Goal: Task Accomplishment & Management: Manage account settings

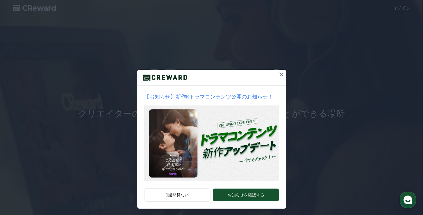
click at [280, 71] on icon at bounding box center [281, 74] width 7 height 7
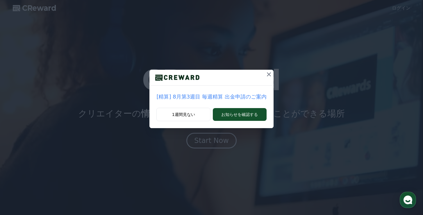
click at [266, 73] on icon at bounding box center [269, 74] width 7 height 7
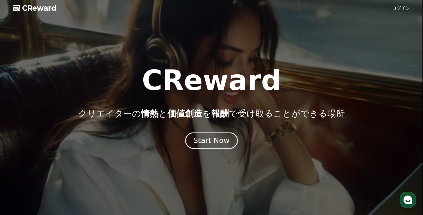
click at [215, 138] on div "Start Now" at bounding box center [212, 141] width 36 height 10
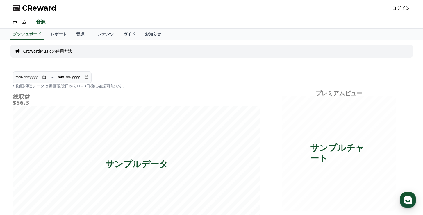
click at [397, 10] on link "ログイン" at bounding box center [401, 8] width 19 height 7
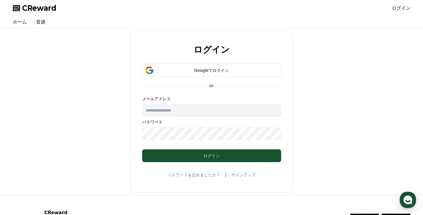
click at [244, 176] on link "サインアップ" at bounding box center [243, 175] width 24 height 6
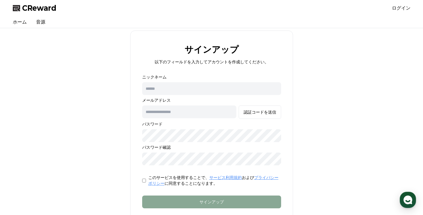
click at [173, 89] on input "text" at bounding box center [211, 88] width 139 height 13
type input "****"
click at [167, 116] on input "text" at bounding box center [189, 112] width 94 height 13
type input "**********"
click at [239, 106] on button "認証コードを送信" at bounding box center [260, 112] width 42 height 13
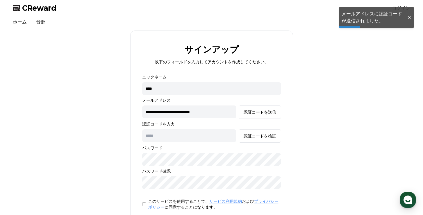
click at [176, 203] on p "このサービスを使用することで、 サービス利用規約 および プライバシーポリシー に同意することになります。" at bounding box center [214, 205] width 133 height 12
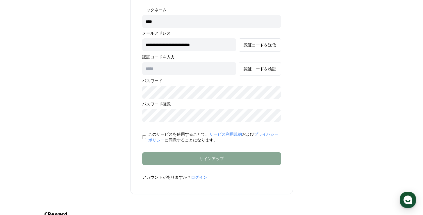
scroll to position [91, 0]
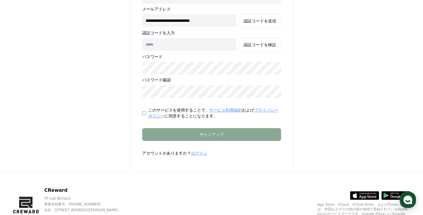
click at [205, 143] on form "**********" at bounding box center [212, 69] width 158 height 173
click at [215, 43] on input "text" at bounding box center [189, 44] width 94 height 13
type input "******"
click at [334, 98] on div "**********" at bounding box center [211, 54] width 403 height 231
click at [180, 77] on p "パスワード確認" at bounding box center [211, 80] width 139 height 6
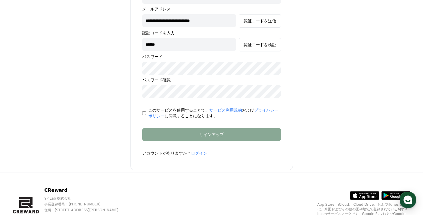
click at [200, 49] on input "******" at bounding box center [189, 44] width 94 height 13
click at [264, 49] on button "認証コードを検証" at bounding box center [260, 44] width 42 height 13
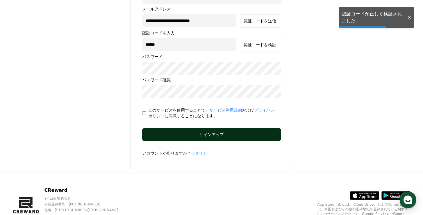
click at [219, 139] on button "サインアップ" at bounding box center [211, 134] width 139 height 13
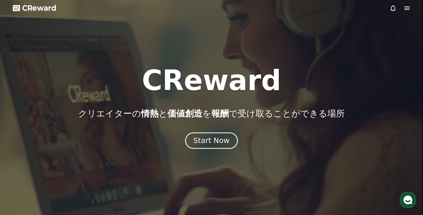
click at [214, 140] on div "Start Now" at bounding box center [212, 141] width 36 height 10
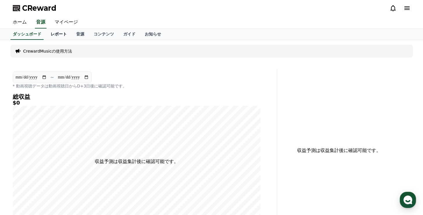
click at [58, 35] on link "レポート" at bounding box center [59, 34] width 26 height 11
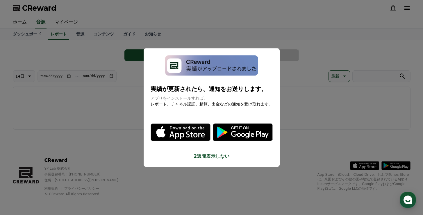
click at [222, 158] on button "2週間表示しない" at bounding box center [212, 156] width 122 height 7
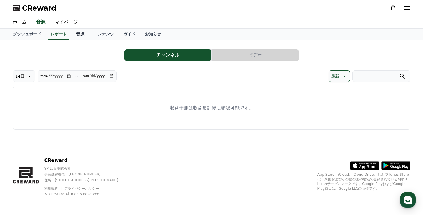
click at [80, 31] on link "音源" at bounding box center [80, 34] width 17 height 11
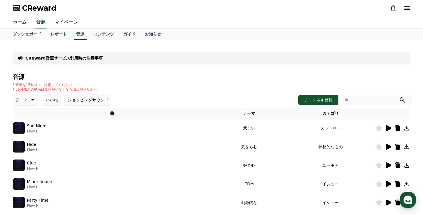
click at [390, 130] on icon at bounding box center [388, 128] width 7 height 7
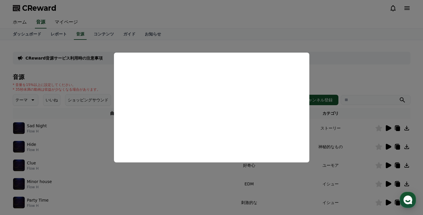
click at [57, 173] on button "close modal" at bounding box center [211, 107] width 423 height 215
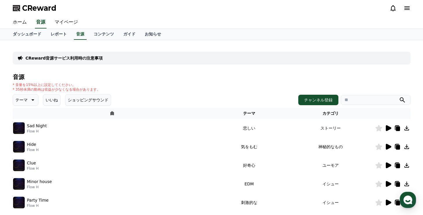
click at [393, 148] on div at bounding box center [393, 146] width 35 height 7
click at [391, 148] on icon at bounding box center [388, 146] width 7 height 7
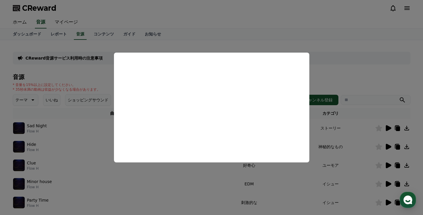
click at [75, 154] on button "close modal" at bounding box center [211, 107] width 423 height 215
click at [75, 154] on td "Hide Flow H" at bounding box center [113, 147] width 200 height 19
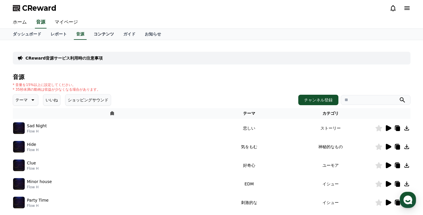
click at [100, 31] on link "コンテンツ" at bounding box center [104, 34] width 30 height 11
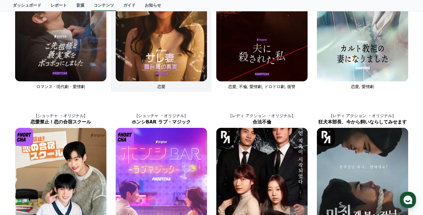
scroll to position [3, 0]
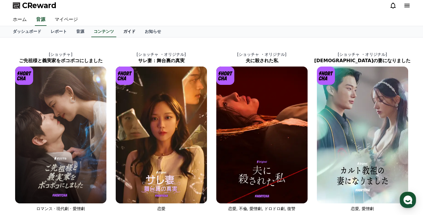
click at [123, 28] on link "ガイド" at bounding box center [130, 31] width 22 height 11
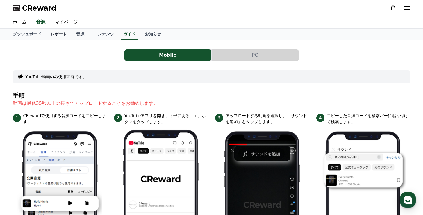
click at [58, 37] on link "レポート" at bounding box center [59, 34] width 26 height 11
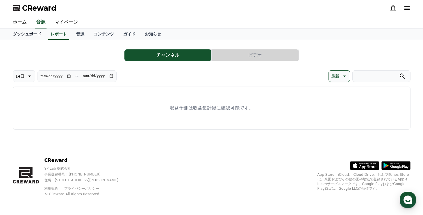
click at [26, 37] on link "ダッシュボード" at bounding box center [27, 34] width 38 height 11
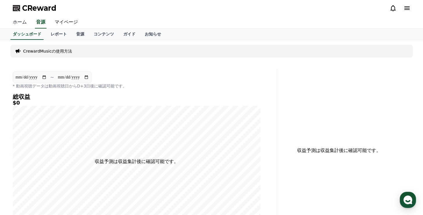
click at [25, 21] on link "ホーム" at bounding box center [19, 22] width 23 height 12
click at [59, 37] on link "レポート" at bounding box center [59, 34] width 26 height 11
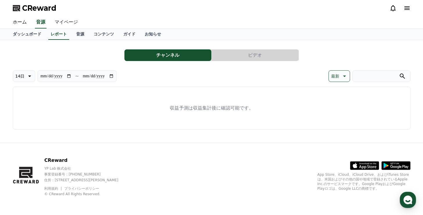
click at [59, 24] on link "マイページ" at bounding box center [66, 22] width 33 height 12
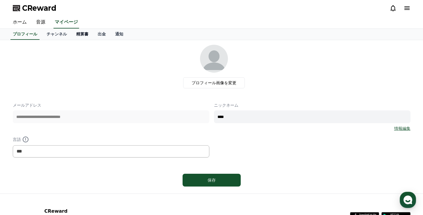
click at [90, 31] on link "精算書" at bounding box center [83, 34] width 22 height 11
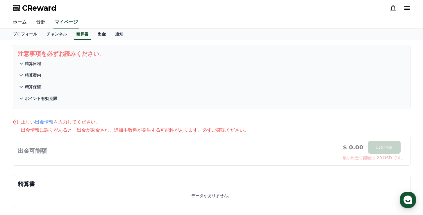
click at [100, 38] on link "出金" at bounding box center [101, 34] width 17 height 11
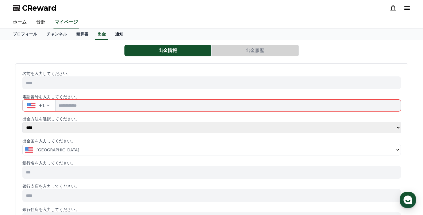
click at [118, 32] on link "通知" at bounding box center [119, 34] width 17 height 11
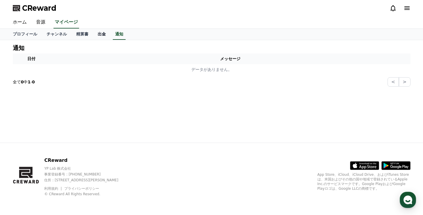
click at [106, 33] on link "出金" at bounding box center [101, 34] width 17 height 11
